Goal: Information Seeking & Learning: Learn about a topic

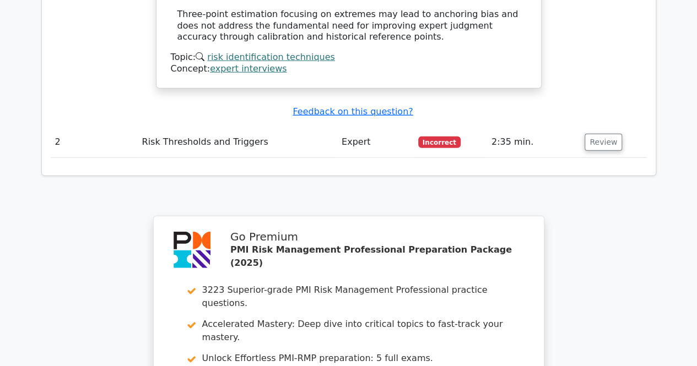
scroll to position [1650, 0]
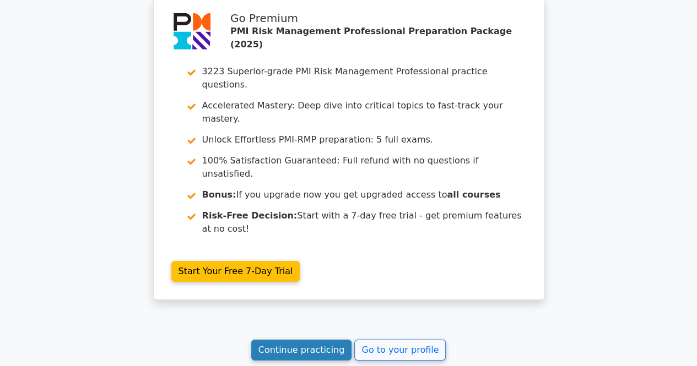
click at [306, 340] on link "Continue practicing" at bounding box center [301, 350] width 101 height 21
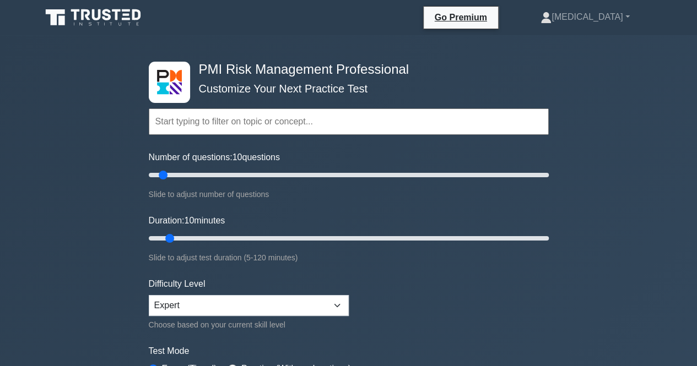
drag, startPoint x: 602, startPoint y: 186, endPoint x: 563, endPoint y: 194, distance: 39.5
click at [601, 186] on div "PMI Risk Management Professional Customize Your Next Practice Test Topics Intro…" at bounding box center [348, 371] width 697 height 672
click at [652, 215] on div "PMI Risk Management Professional Customize Your Next Practice Test Topics Intro…" at bounding box center [348, 371] width 697 height 672
click at [604, 286] on div "PMI Risk Management Professional Customize Your Next Practice Test Topics Intro…" at bounding box center [348, 371] width 697 height 672
